Goal: Find specific page/section: Find specific page/section

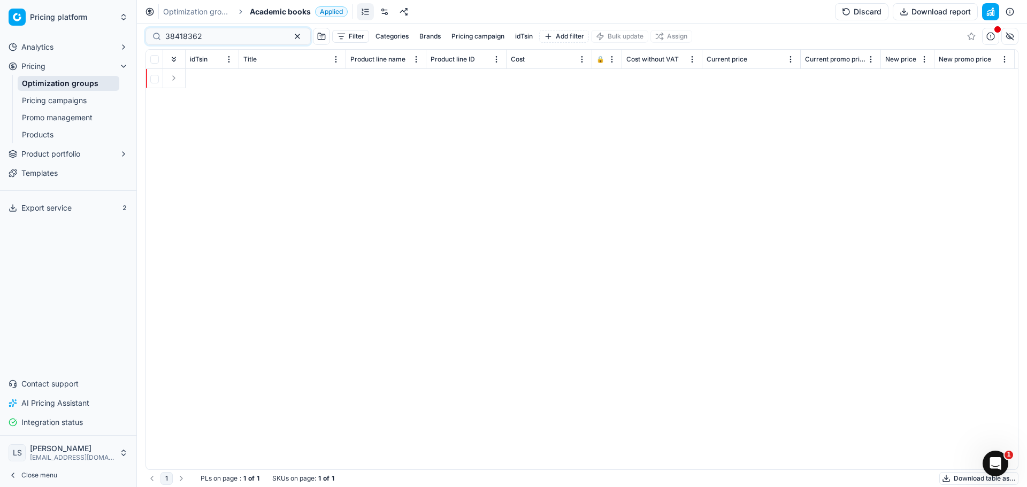
scroll to position [0, 4459]
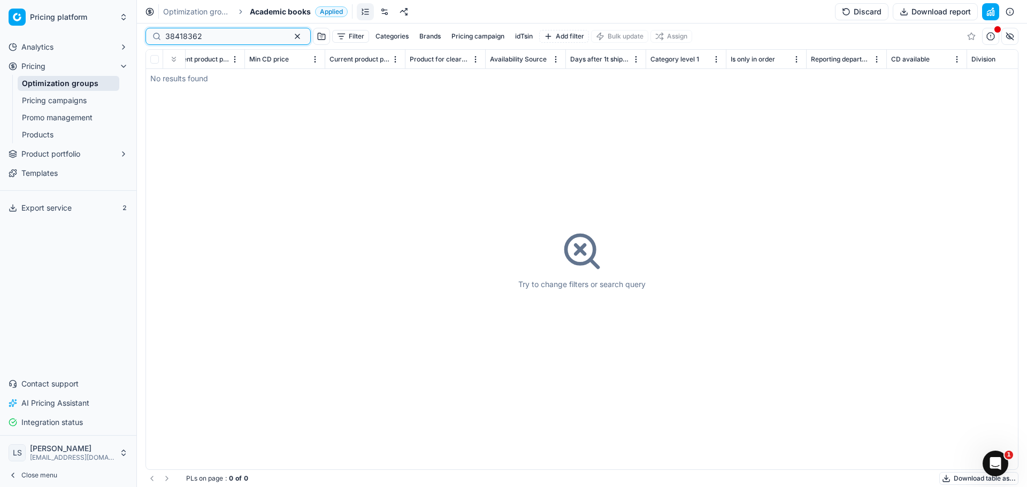
click at [248, 36] on input "38418362" at bounding box center [223, 36] width 117 height 11
paste input "7781120"
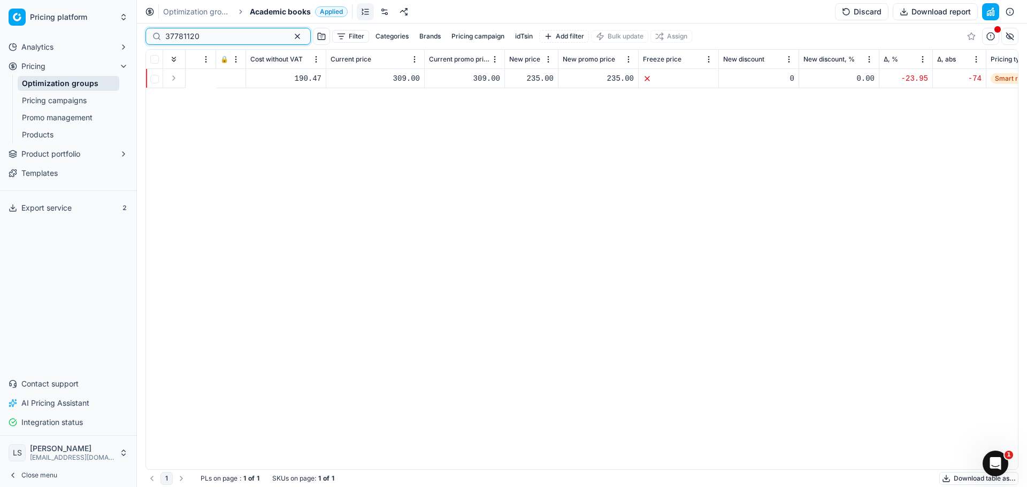
scroll to position [0, 229]
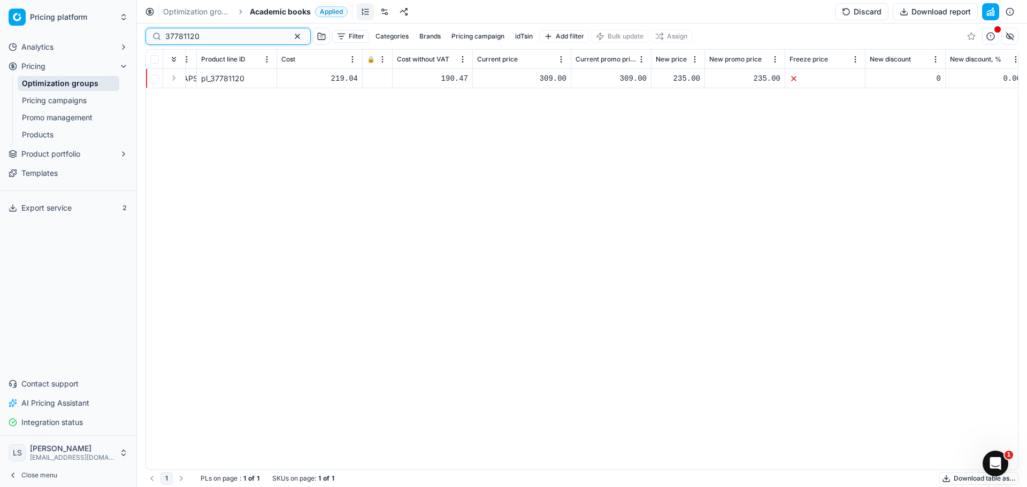
click at [201, 33] on input "37781120" at bounding box center [223, 36] width 117 height 11
paste input "74983034"
click at [201, 35] on input "74983034" at bounding box center [223, 36] width 117 height 11
paste input "108029292"
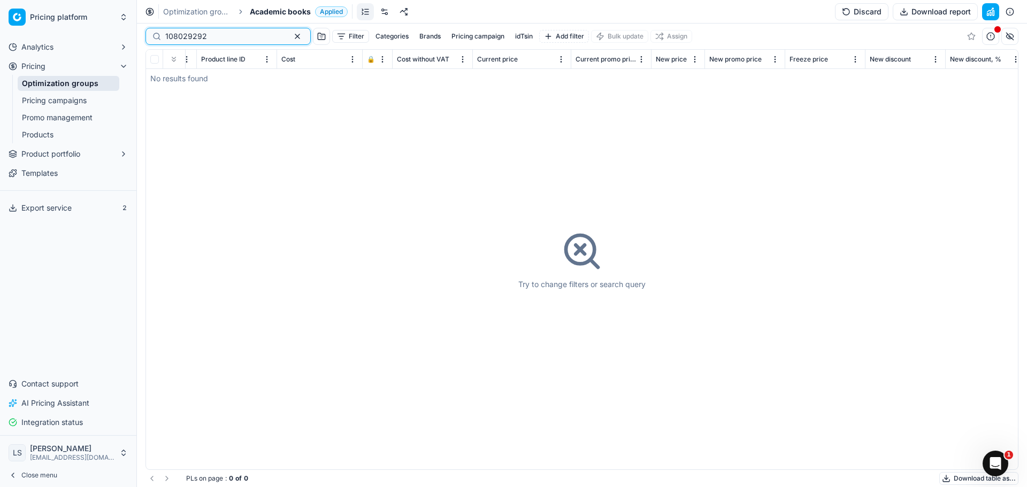
type input "108029292"
